Goal: Information Seeking & Learning: Learn about a topic

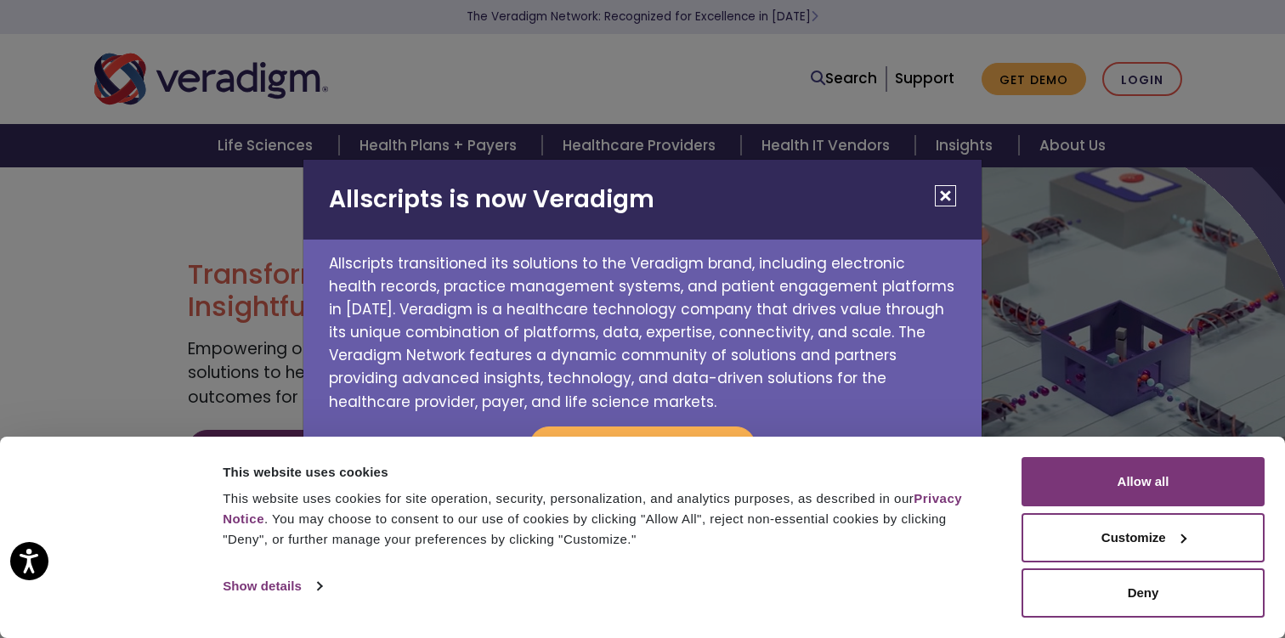
click at [947, 185] on button "Close" at bounding box center [945, 195] width 21 height 21
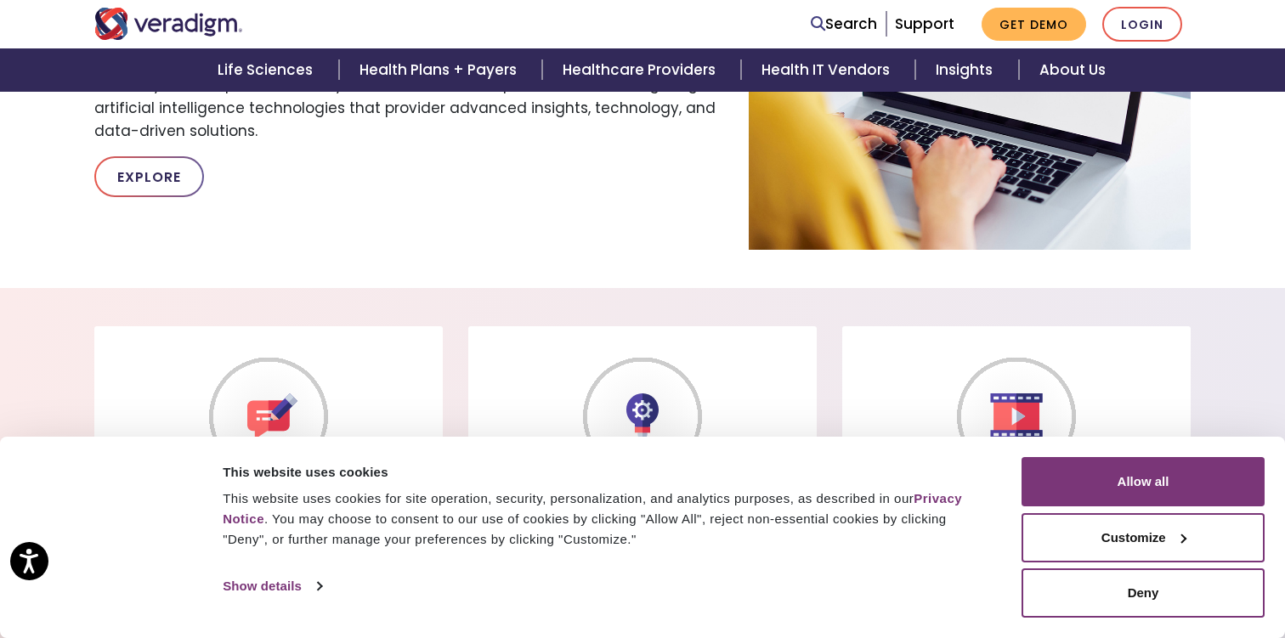
scroll to position [2398, 0]
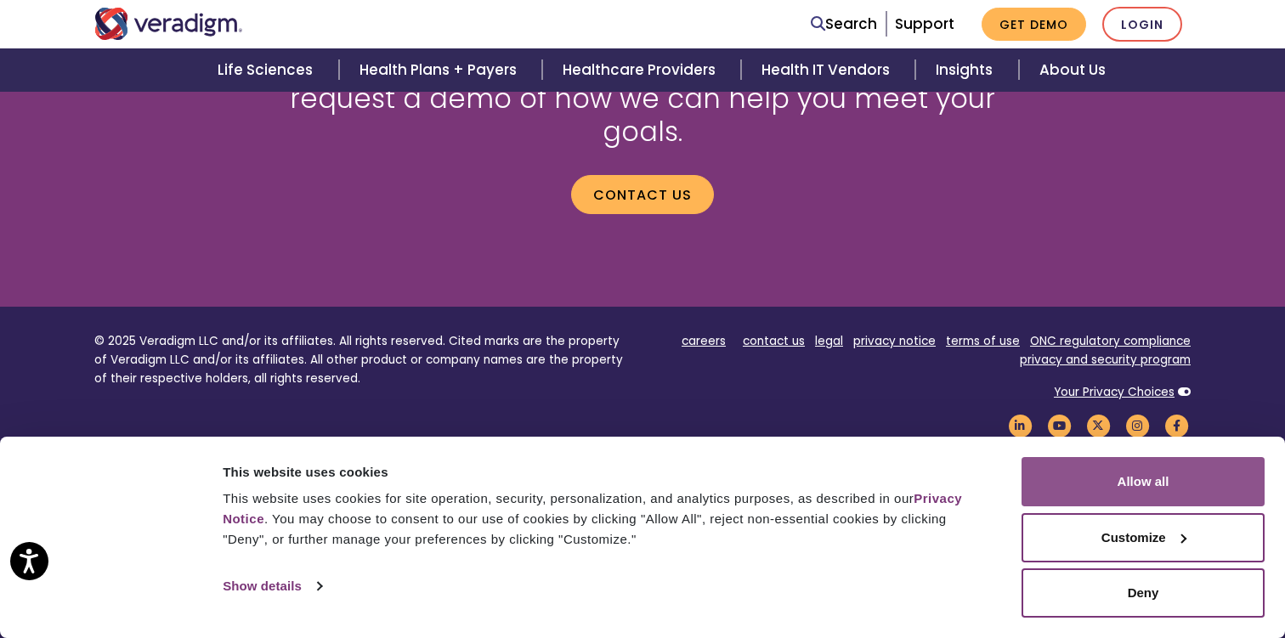
click at [1097, 474] on button "Allow all" at bounding box center [1143, 481] width 243 height 49
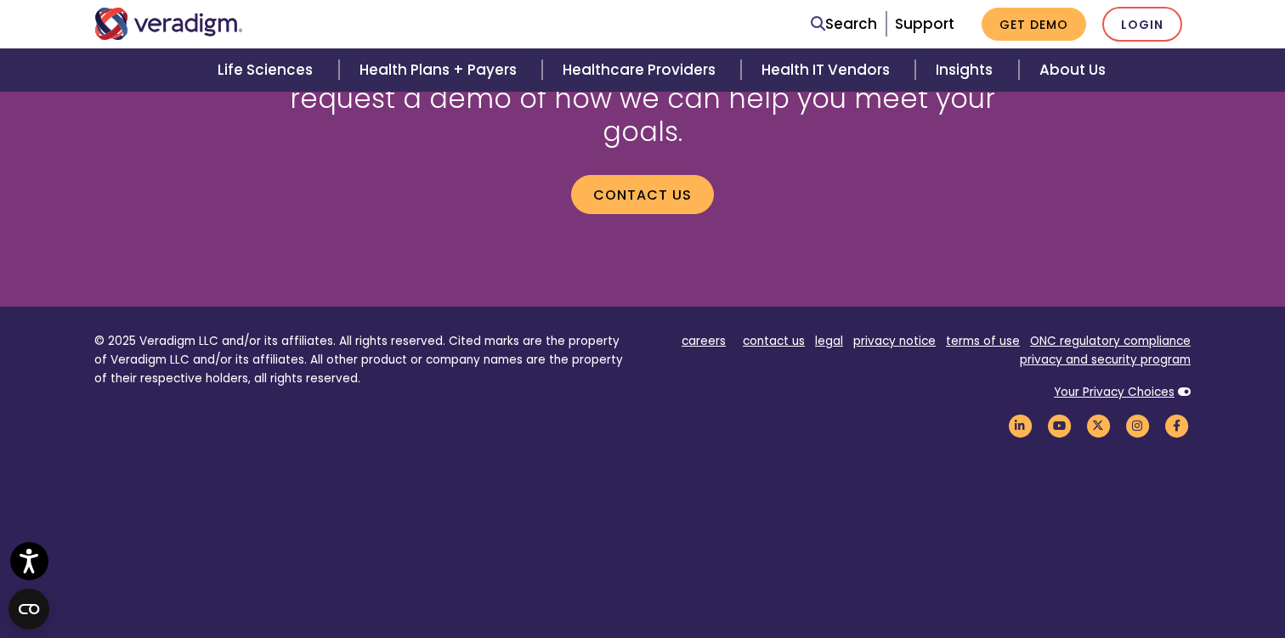
click at [706, 4] on nav "Search Support Get Demo Login" at bounding box center [642, 24] width 1285 height 48
click at [1255, 32] on nav "Search Support Get Demo Login" at bounding box center [642, 24] width 1285 height 48
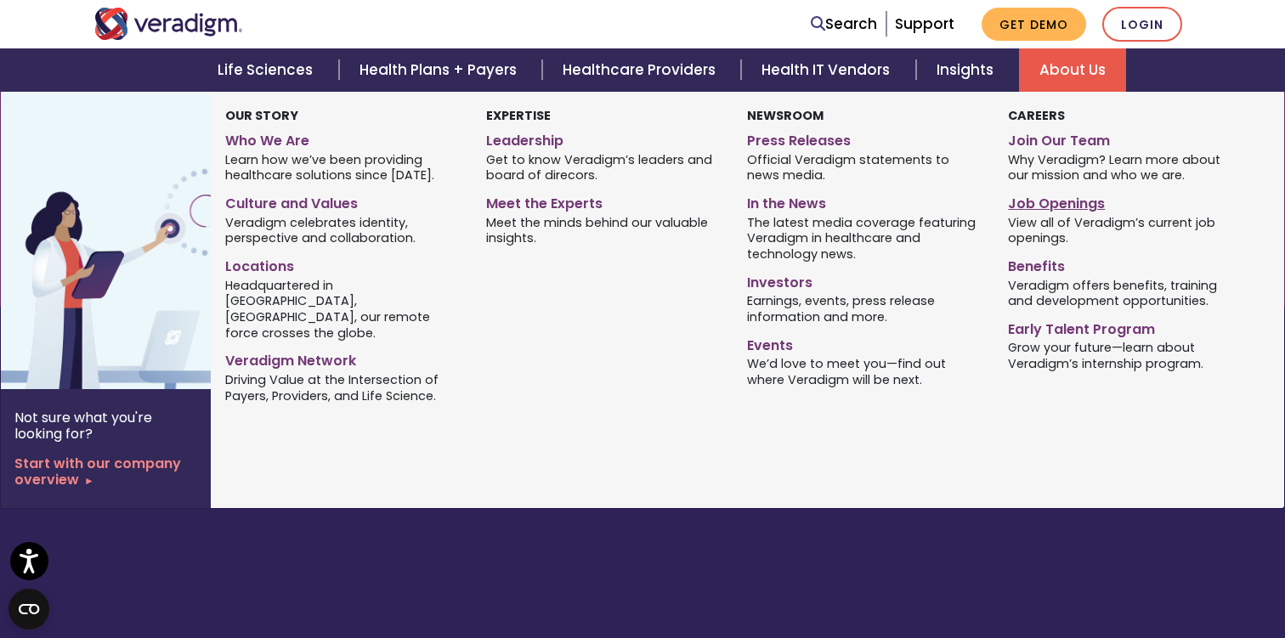
click at [1060, 203] on link "Job Openings" at bounding box center [1125, 201] width 235 height 25
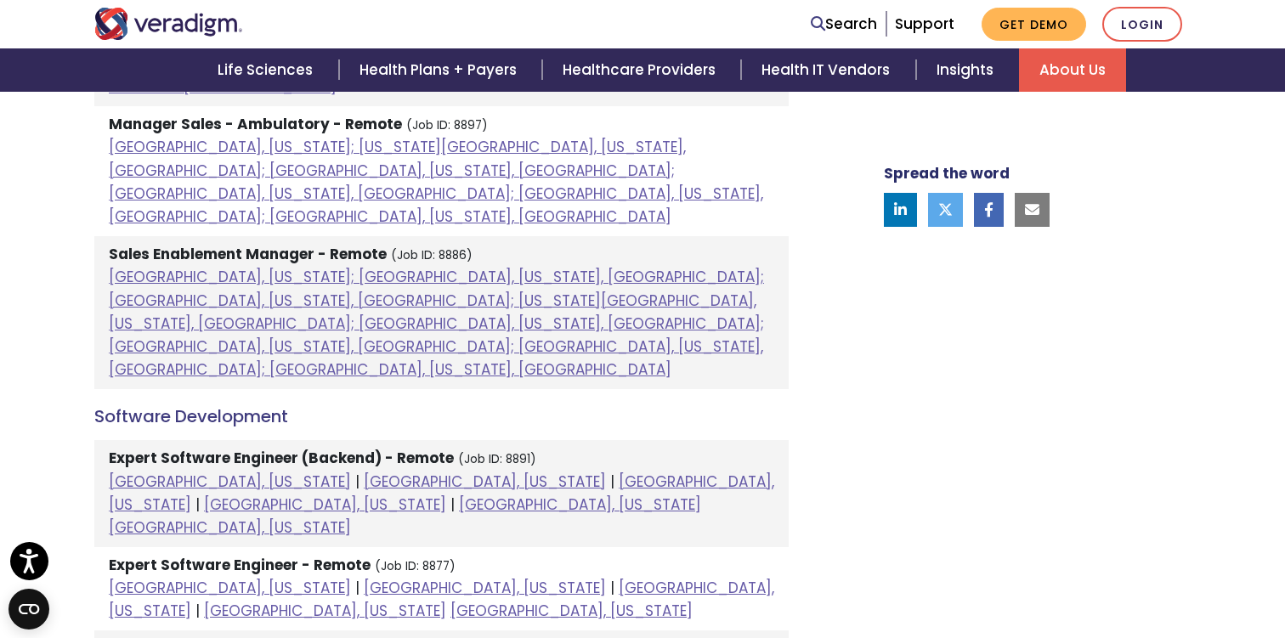
scroll to position [1856, 0]
click at [693, 602] on link "Raleigh, North Carolina" at bounding box center [572, 612] width 242 height 20
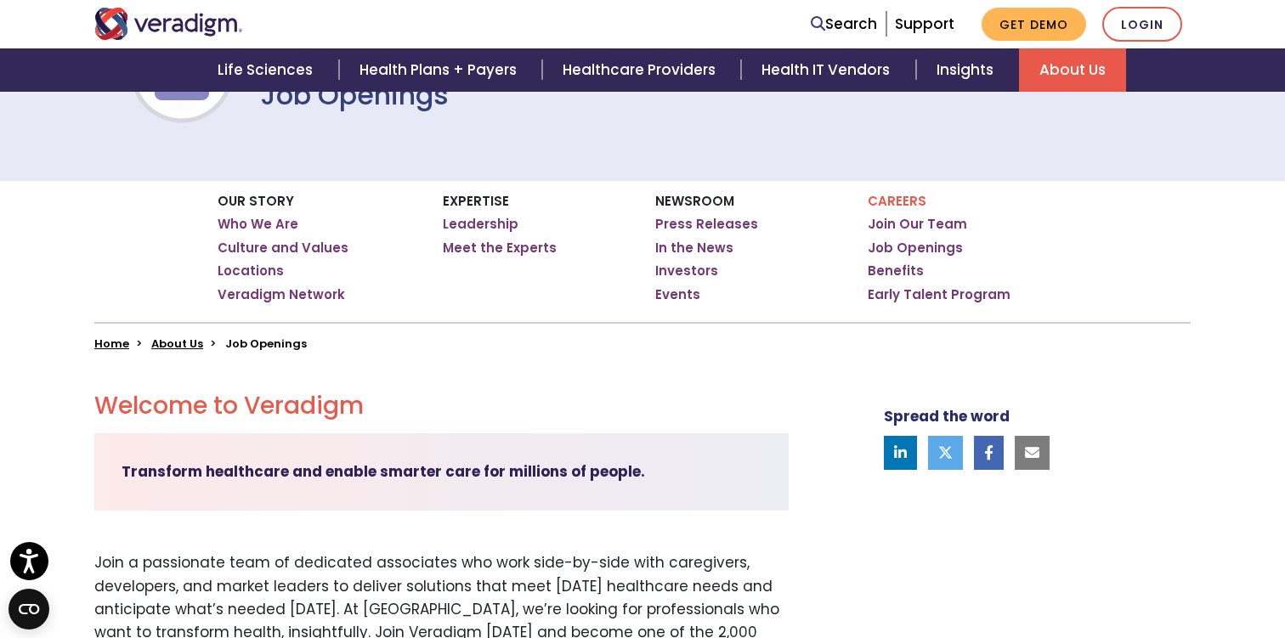
scroll to position [0, 0]
